Goal: Book appointment/travel/reservation

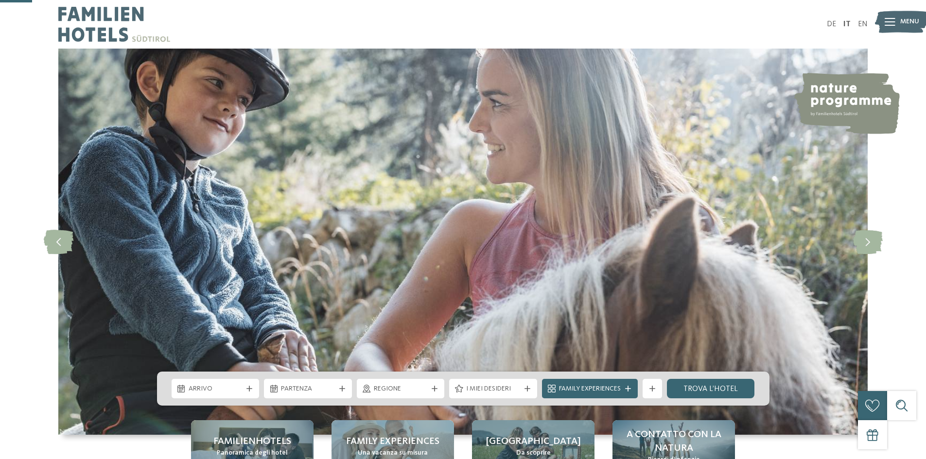
scroll to position [146, 0]
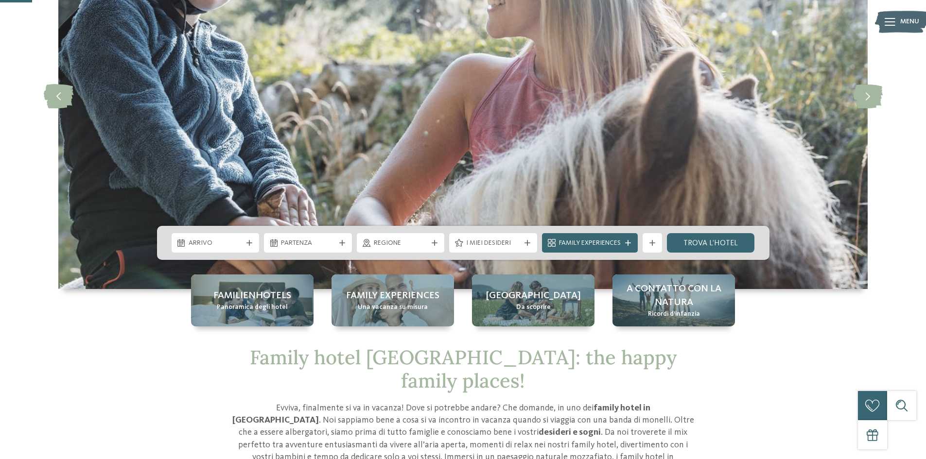
click at [249, 240] on icon at bounding box center [249, 243] width 6 height 6
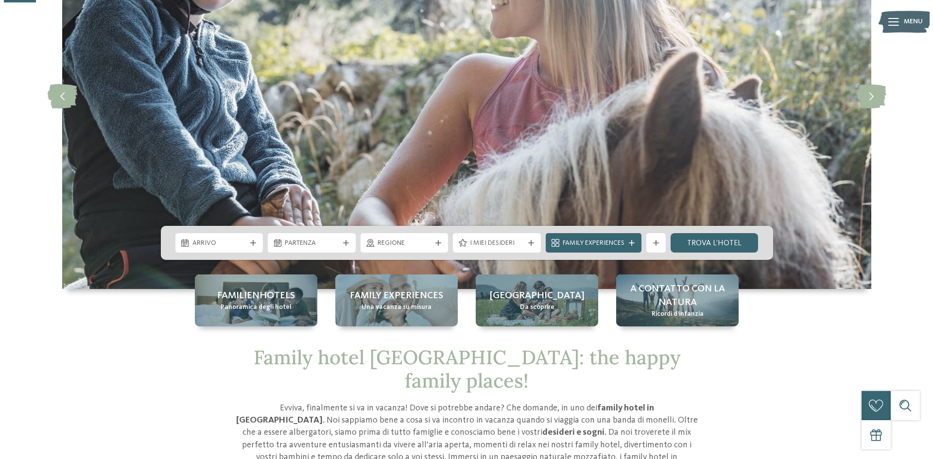
scroll to position [0, 0]
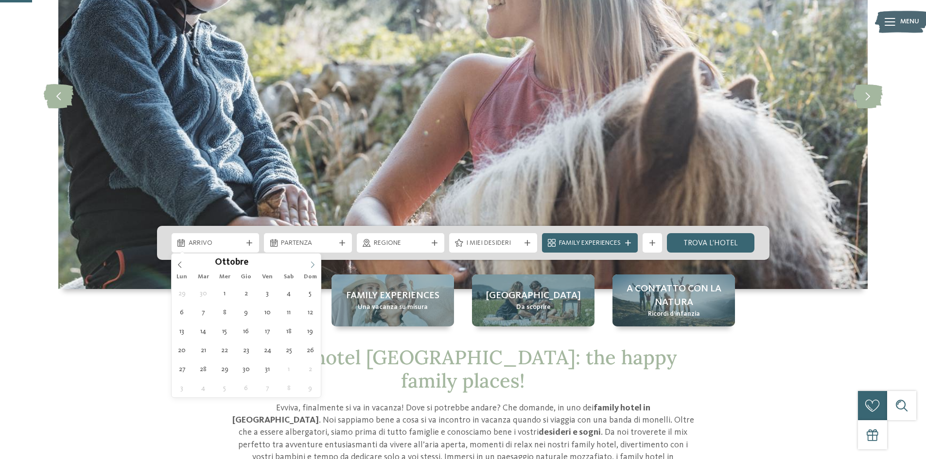
click at [316, 265] on span at bounding box center [312, 262] width 17 height 17
type input "****"
click at [316, 265] on span at bounding box center [312, 262] width 17 height 17
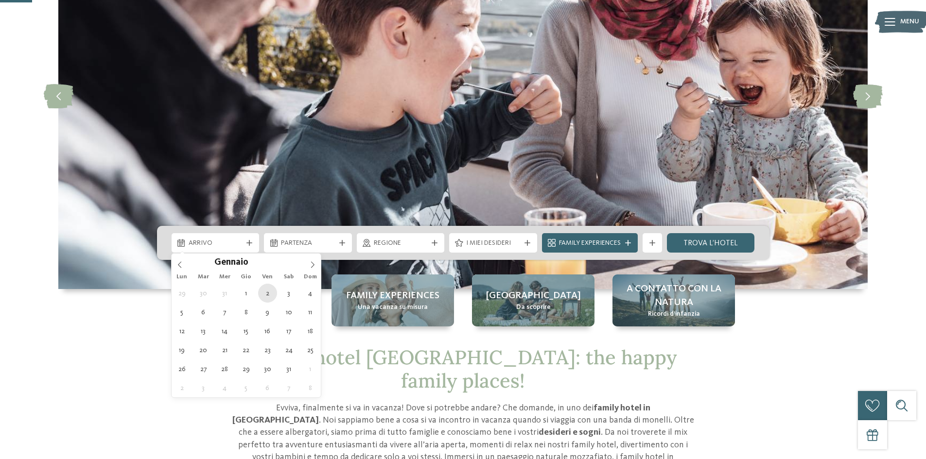
type div "02.01.2026"
type input "****"
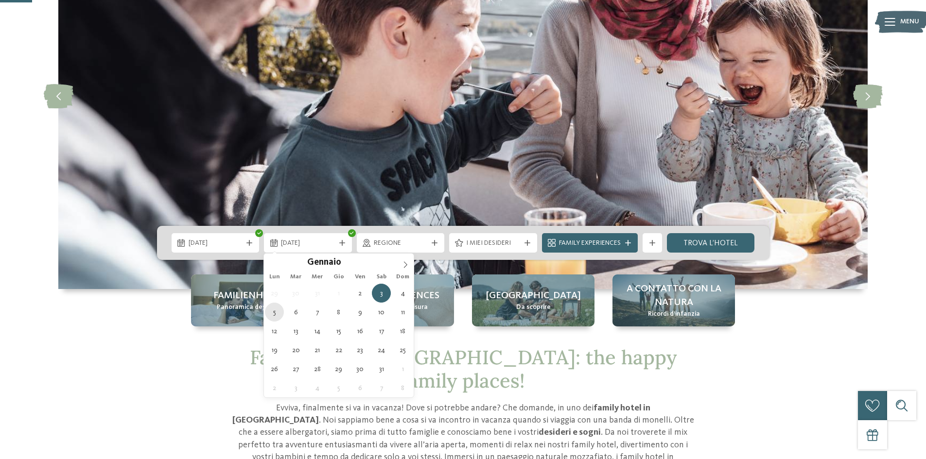
type div "05.01.2026"
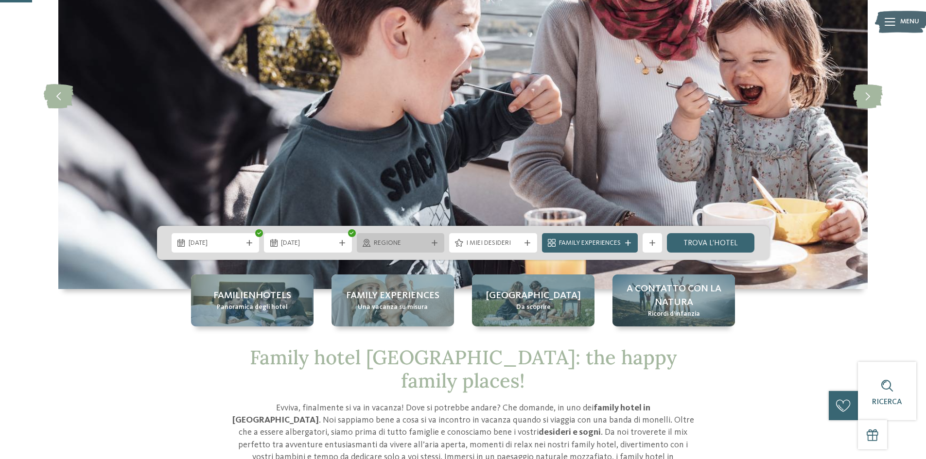
click at [436, 244] on icon at bounding box center [435, 243] width 6 height 6
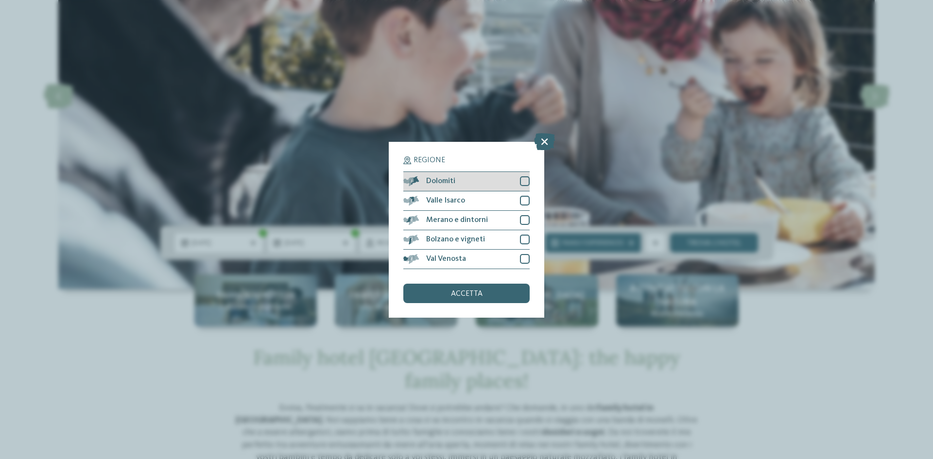
click at [477, 185] on div "Dolomiti" at bounding box center [466, 181] width 126 height 19
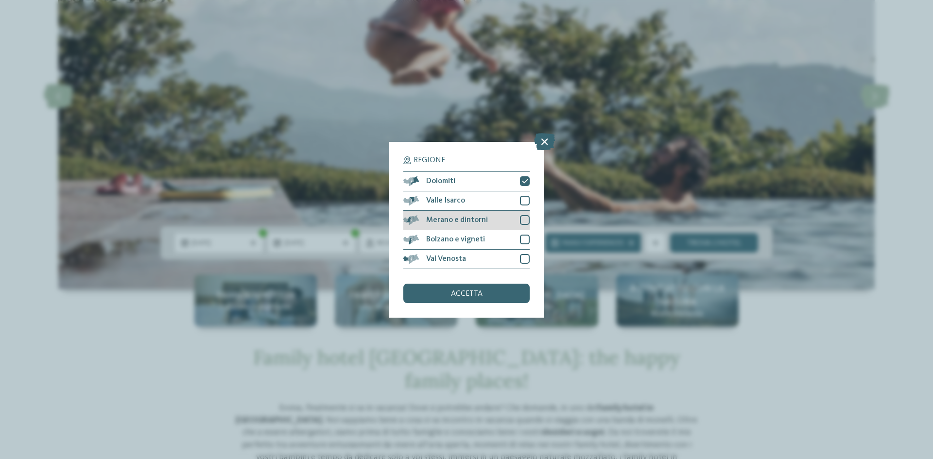
click at [484, 218] on span "Merano e dintorni" at bounding box center [457, 220] width 62 height 8
click at [480, 243] on span "Bolzano e vigneti" at bounding box center [455, 240] width 59 height 8
click at [463, 296] on span "accetta" at bounding box center [467, 294] width 32 height 8
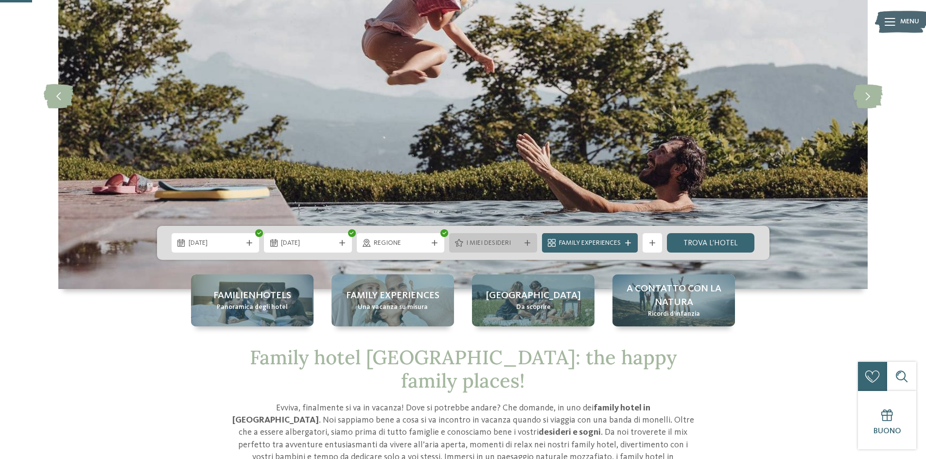
click at [508, 244] on span "I miei desideri" at bounding box center [493, 244] width 54 height 10
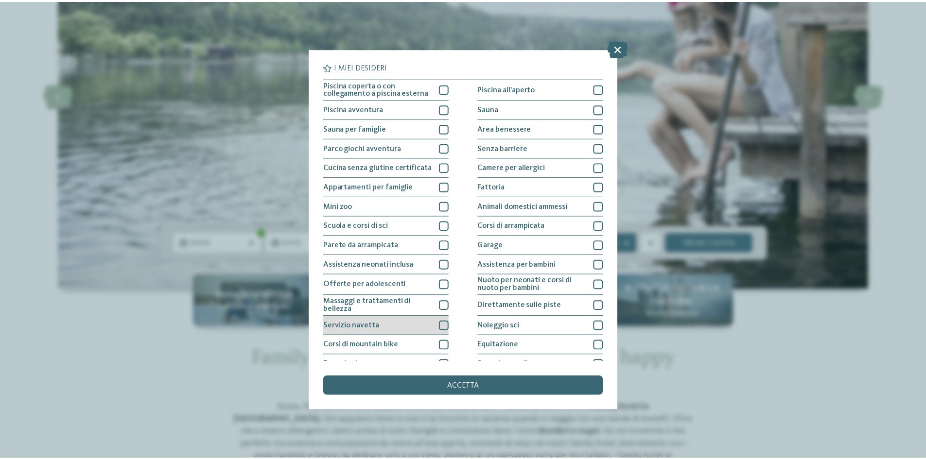
scroll to position [52, 0]
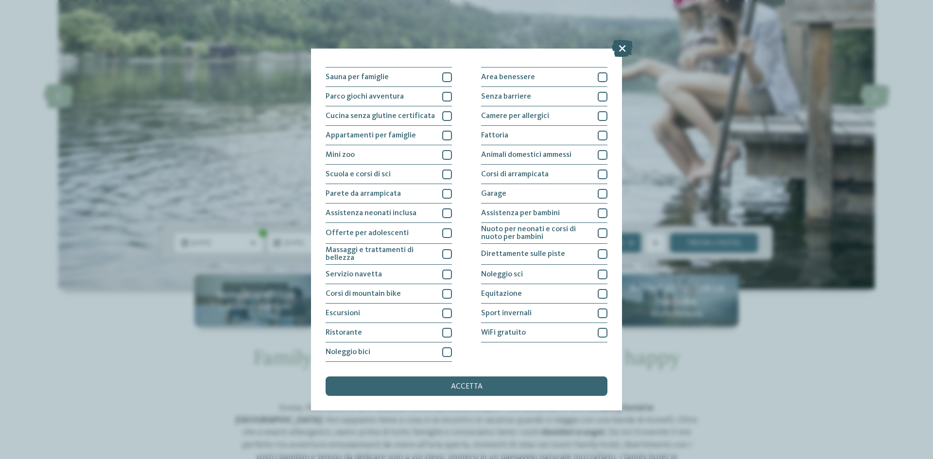
click at [627, 44] on icon at bounding box center [622, 48] width 21 height 17
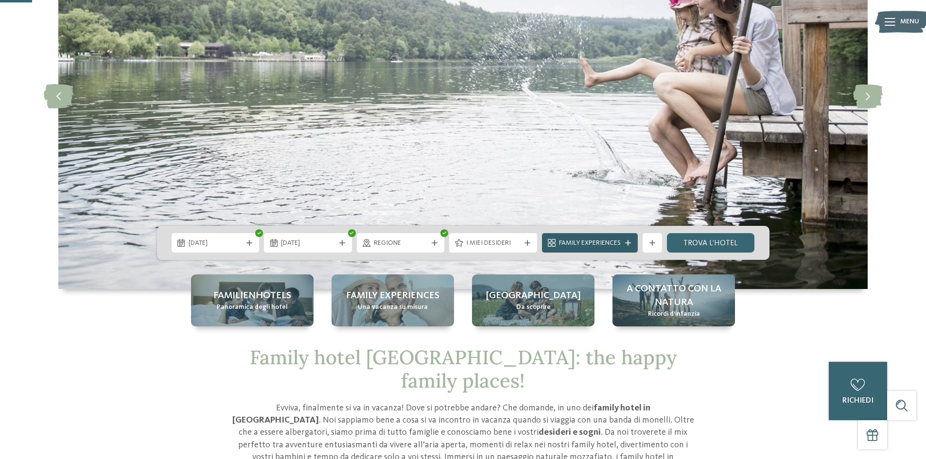
click at [625, 241] on div at bounding box center [628, 243] width 10 height 6
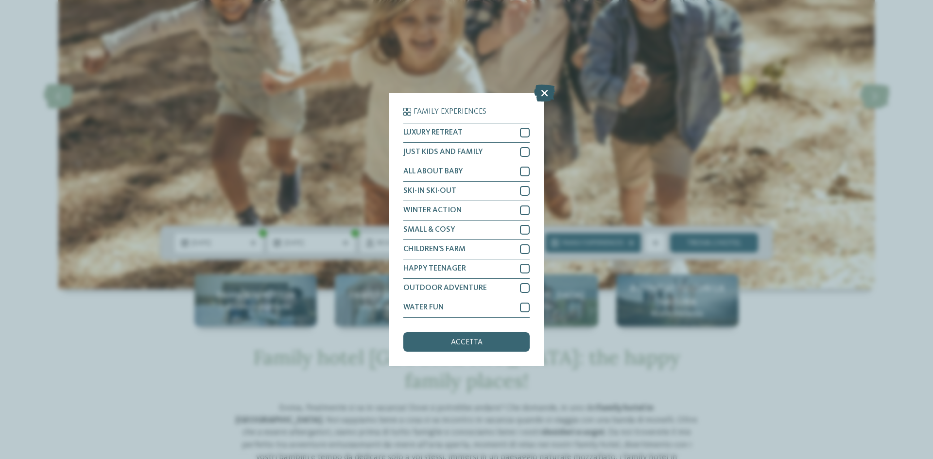
click at [545, 90] on icon at bounding box center [544, 92] width 21 height 17
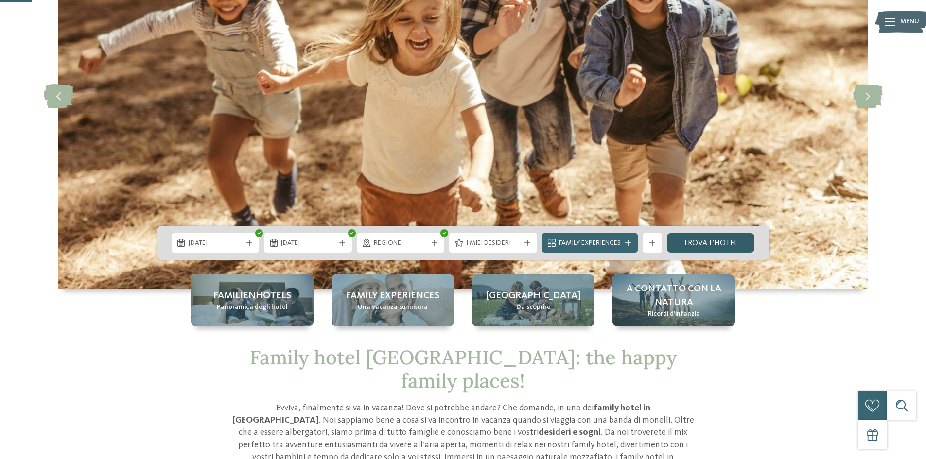
click at [696, 245] on link "trova l’hotel" at bounding box center [711, 242] width 88 height 19
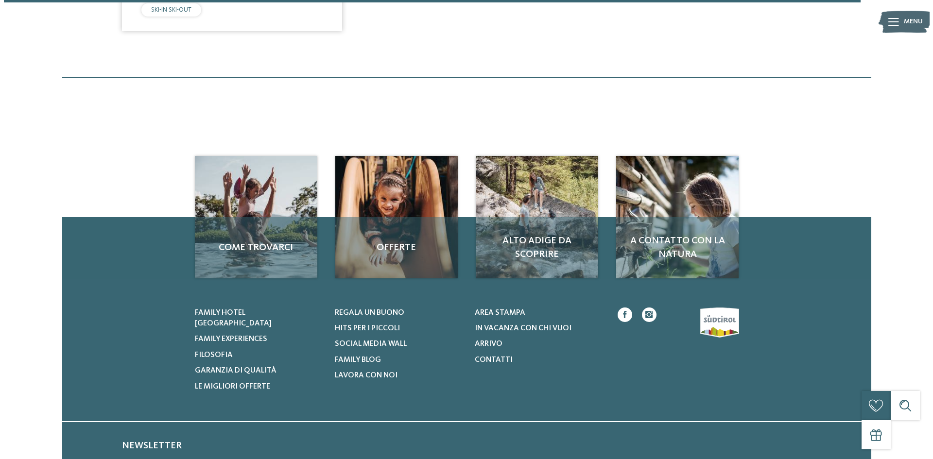
scroll to position [1776, 0]
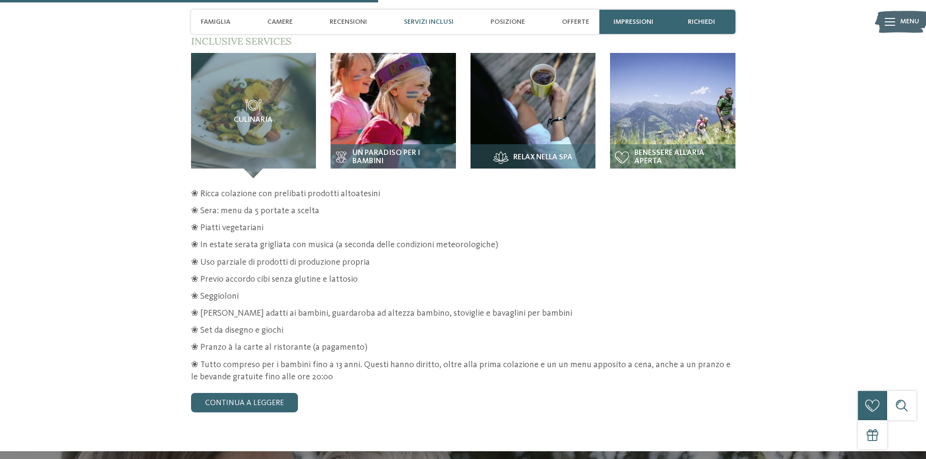
scroll to position [1555, 0]
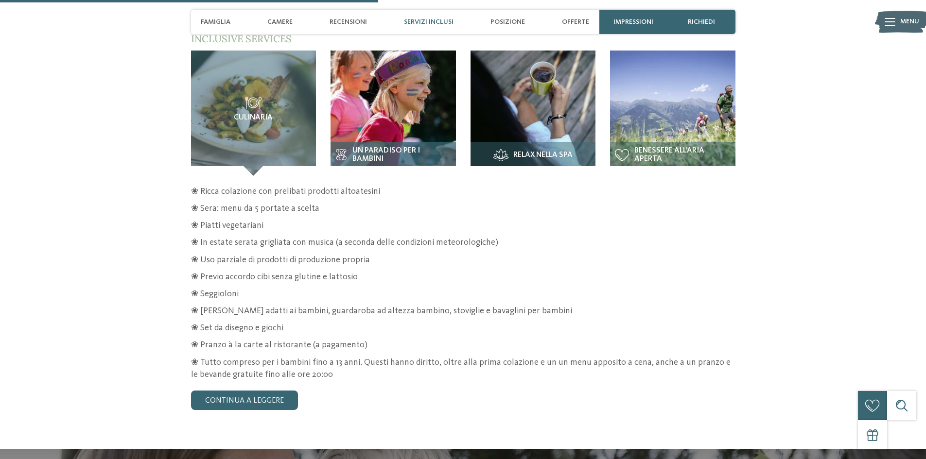
click at [403, 106] on img at bounding box center [393, 113] width 125 height 125
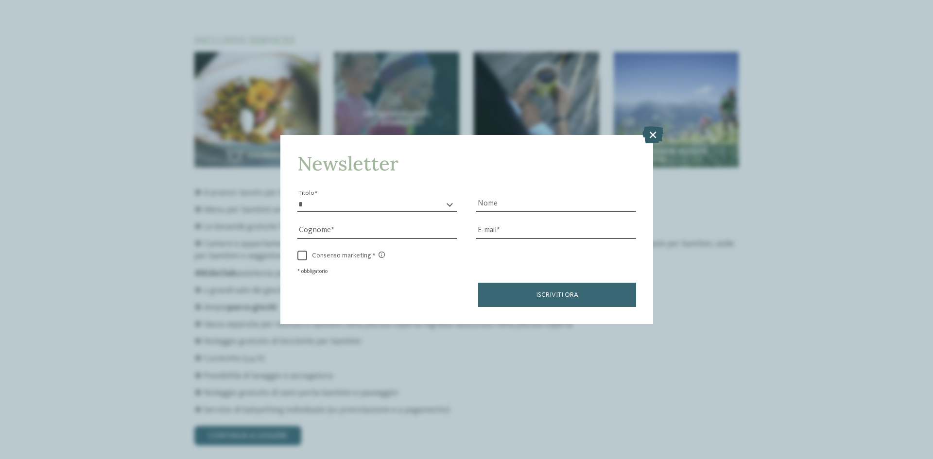
click at [652, 137] on icon at bounding box center [653, 134] width 21 height 17
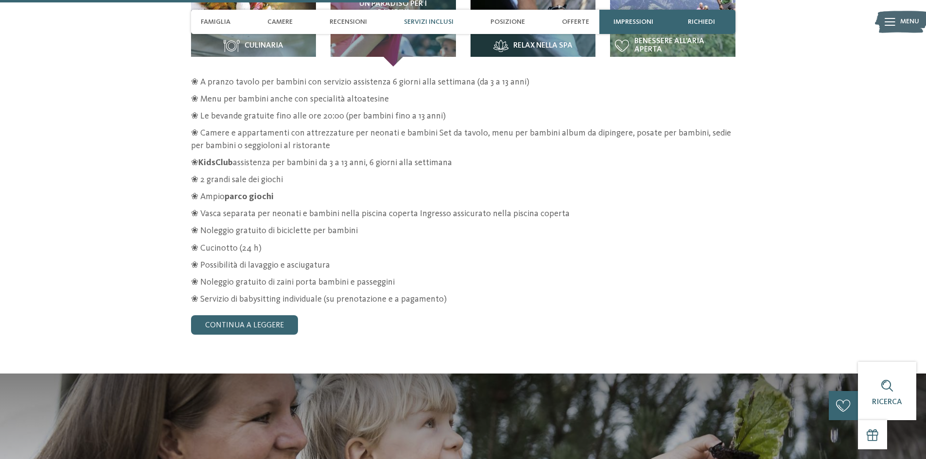
scroll to position [1507, 0]
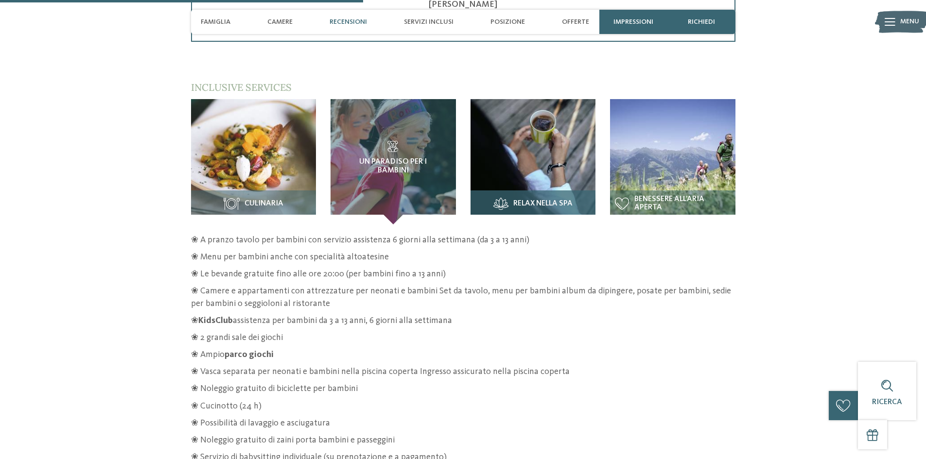
click at [541, 159] on img at bounding box center [532, 161] width 125 height 125
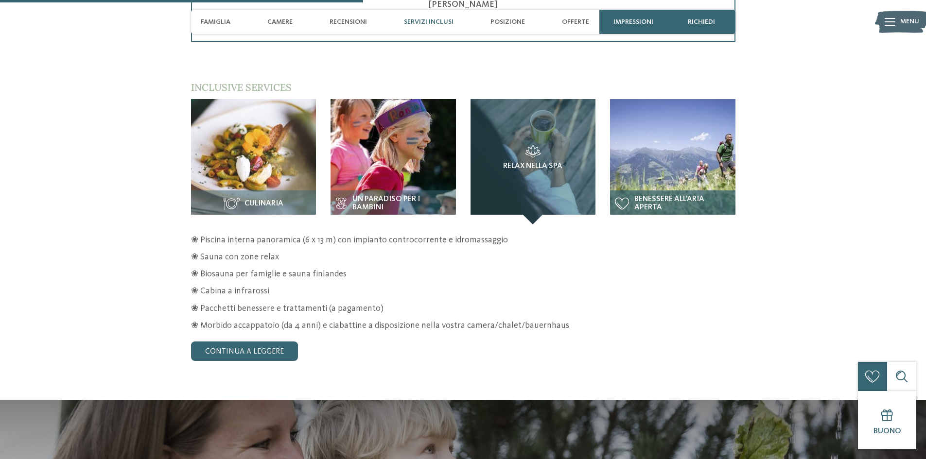
click at [724, 149] on img at bounding box center [672, 161] width 125 height 125
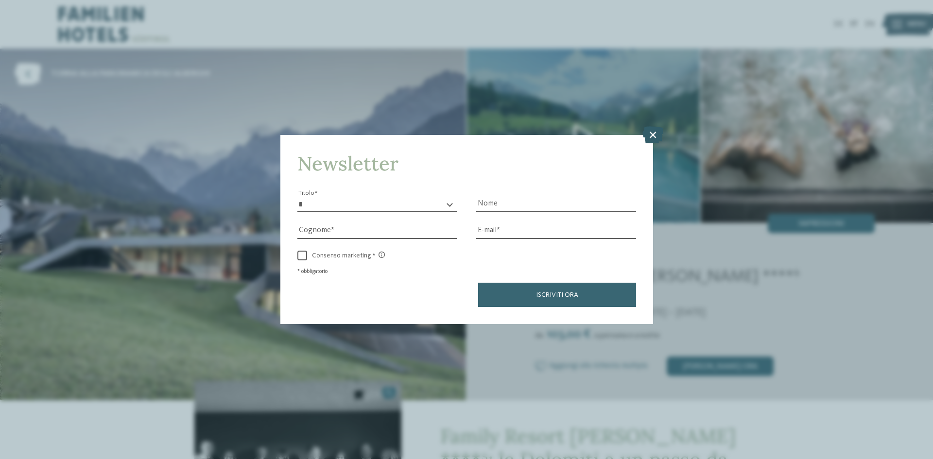
click at [649, 128] on icon at bounding box center [653, 134] width 21 height 17
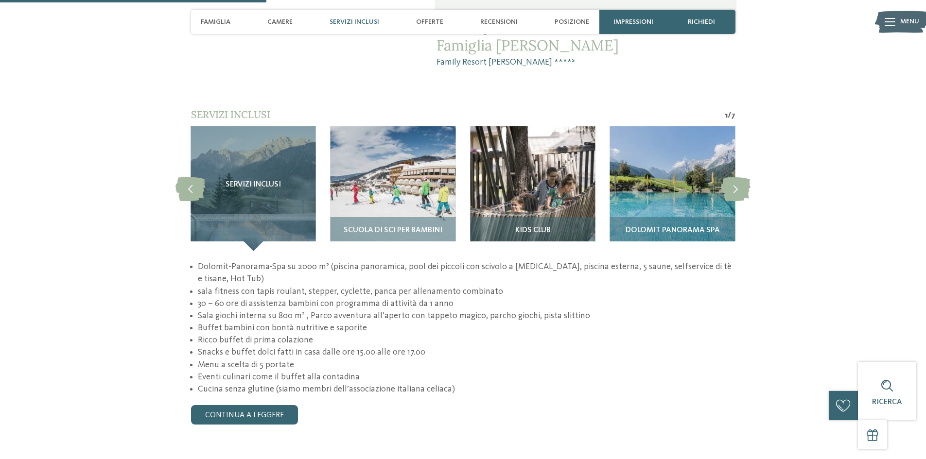
scroll to position [875, 0]
click at [521, 159] on img at bounding box center [532, 188] width 125 height 125
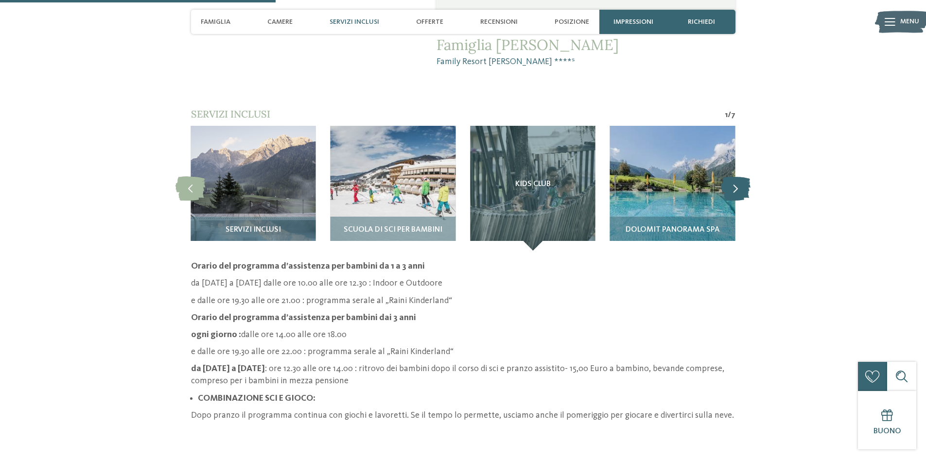
click at [737, 176] on icon at bounding box center [736, 188] width 30 height 24
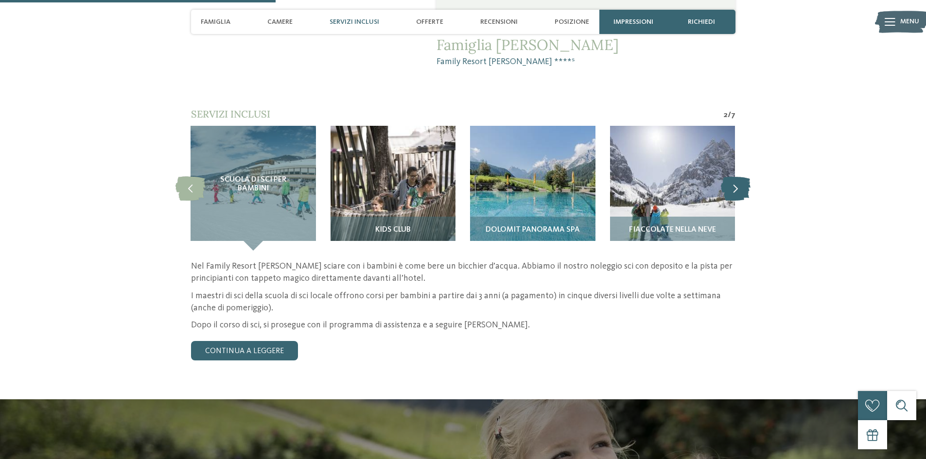
click at [737, 176] on icon at bounding box center [736, 188] width 30 height 24
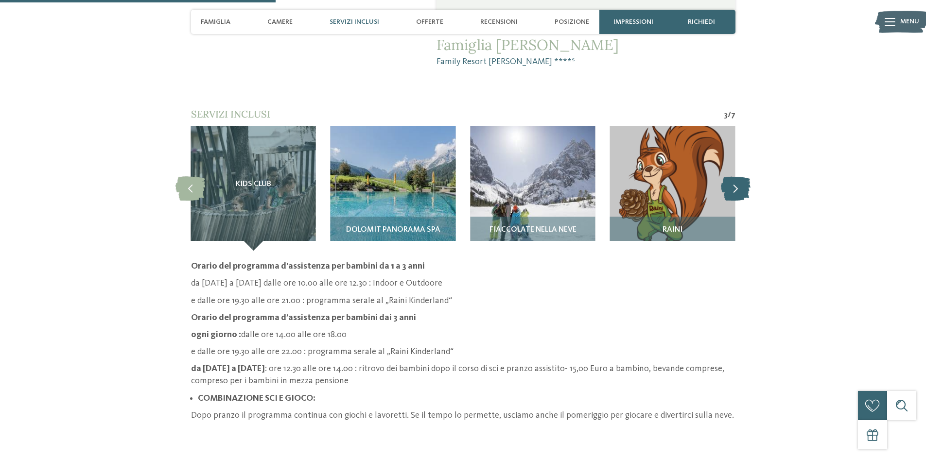
click at [737, 176] on icon at bounding box center [736, 188] width 30 height 24
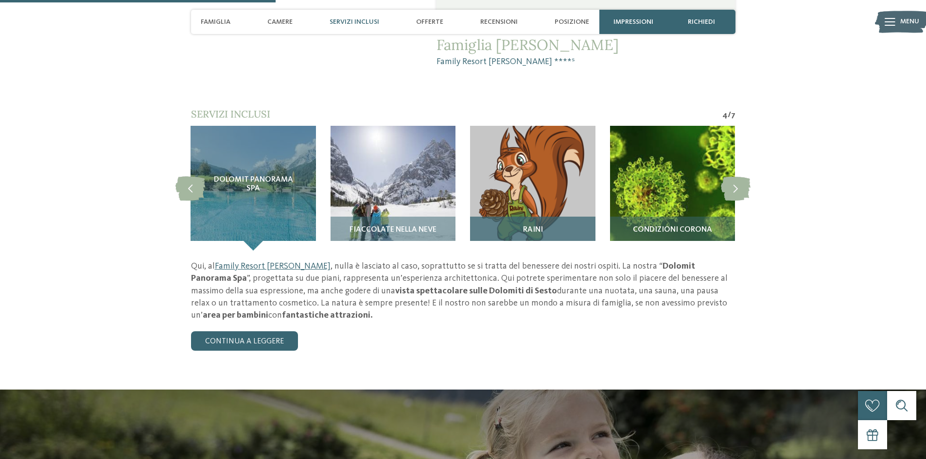
click at [512, 163] on img at bounding box center [532, 188] width 125 height 125
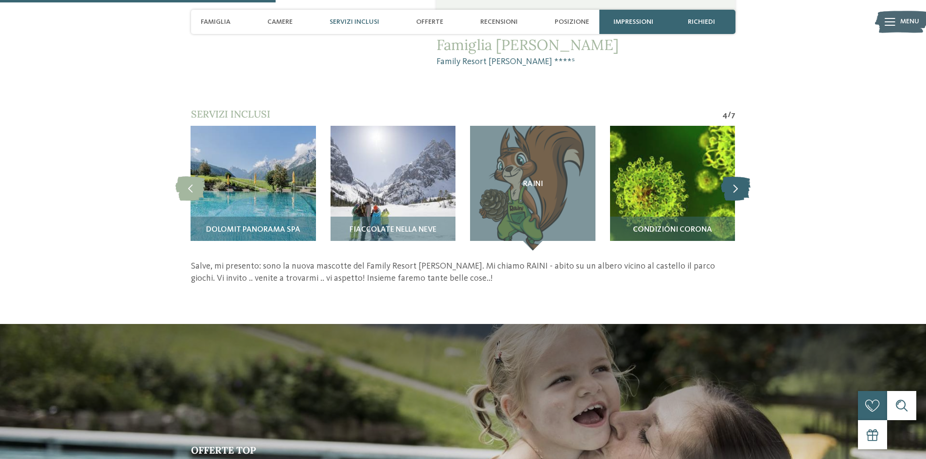
click at [741, 176] on icon at bounding box center [736, 188] width 30 height 24
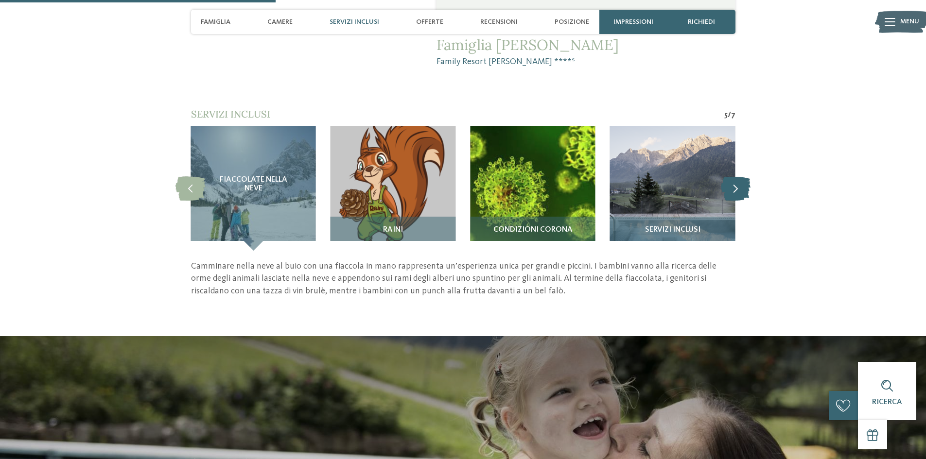
click at [741, 176] on icon at bounding box center [736, 188] width 30 height 24
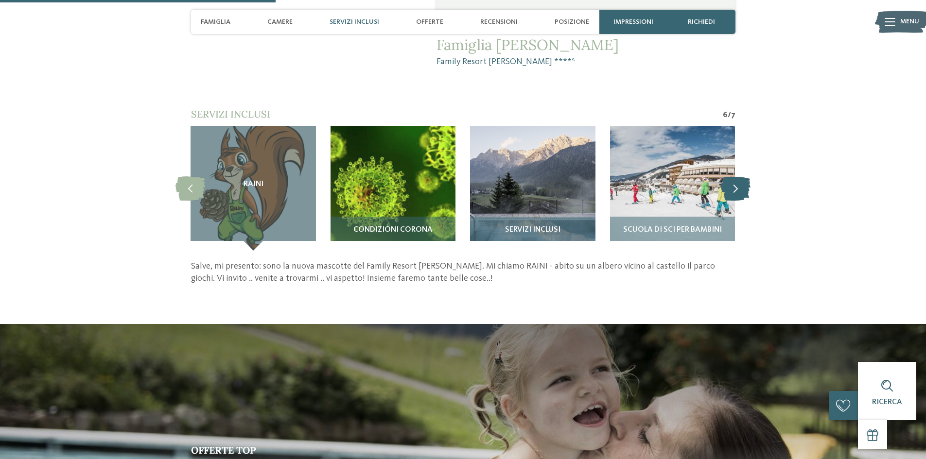
click at [741, 176] on icon at bounding box center [736, 188] width 30 height 24
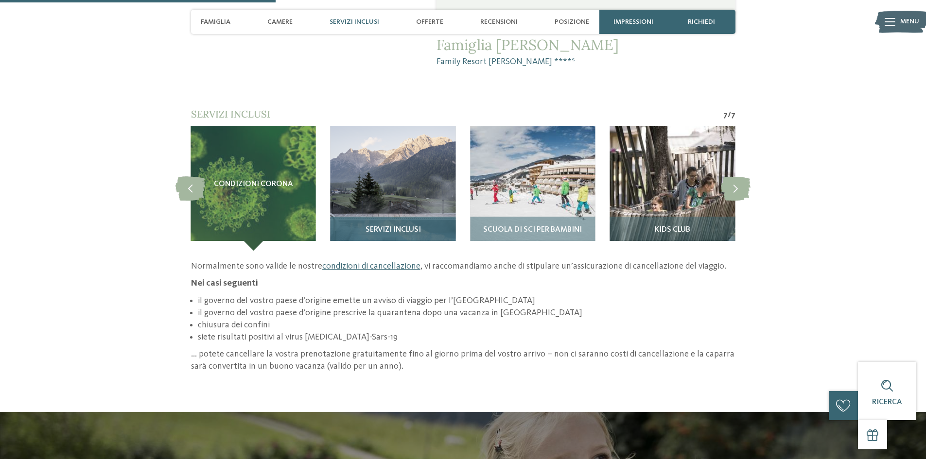
click at [420, 155] on img at bounding box center [393, 188] width 125 height 125
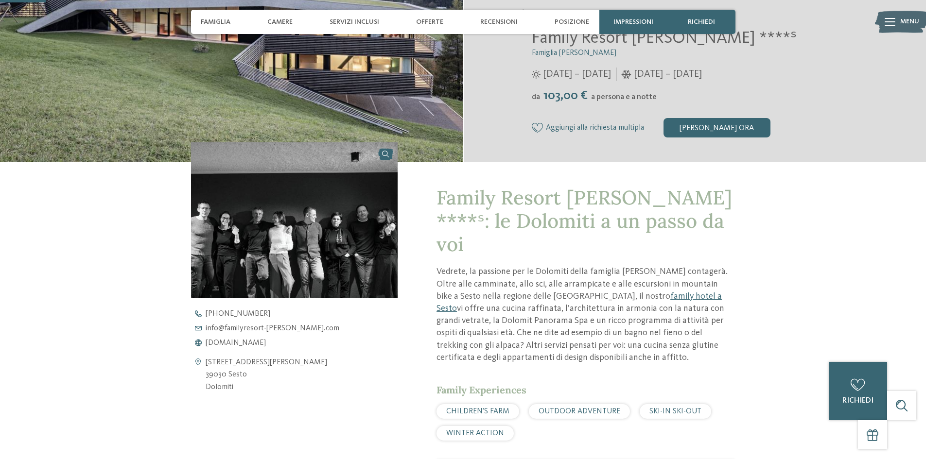
scroll to position [146, 0]
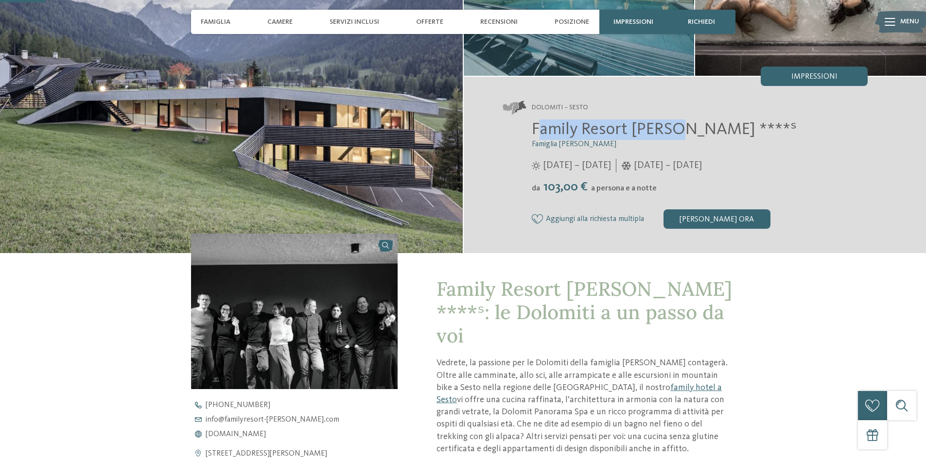
drag, startPoint x: 536, startPoint y: 127, endPoint x: 674, endPoint y: 127, distance: 138.5
click at [674, 127] on span "Family Resort Rainer ****ˢ" at bounding box center [664, 129] width 265 height 17
drag, startPoint x: 675, startPoint y: 127, endPoint x: 544, endPoint y: 127, distance: 130.3
click at [544, 127] on span "Family Resort Rainer ****ˢ" at bounding box center [664, 129] width 265 height 17
